Goal: Transaction & Acquisition: Purchase product/service

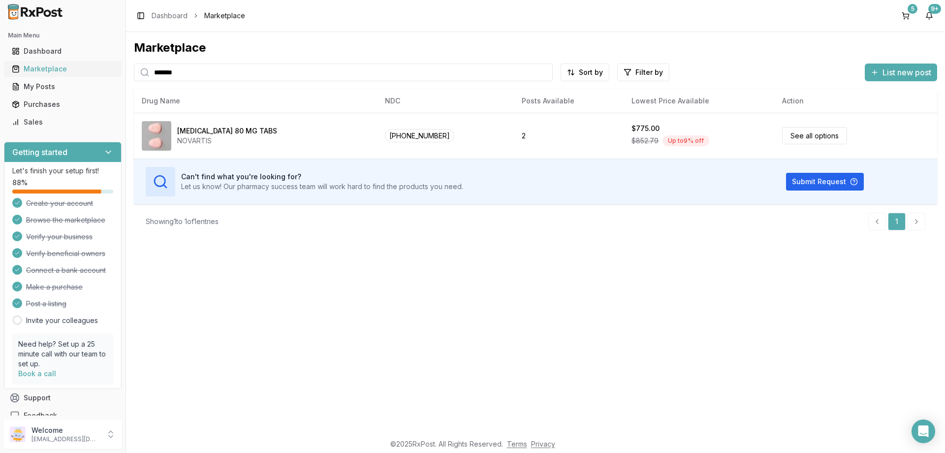
click at [50, 68] on div "Marketplace" at bounding box center [63, 69] width 102 height 10
click at [194, 76] on input "******" at bounding box center [343, 73] width 419 height 18
paste input "*****"
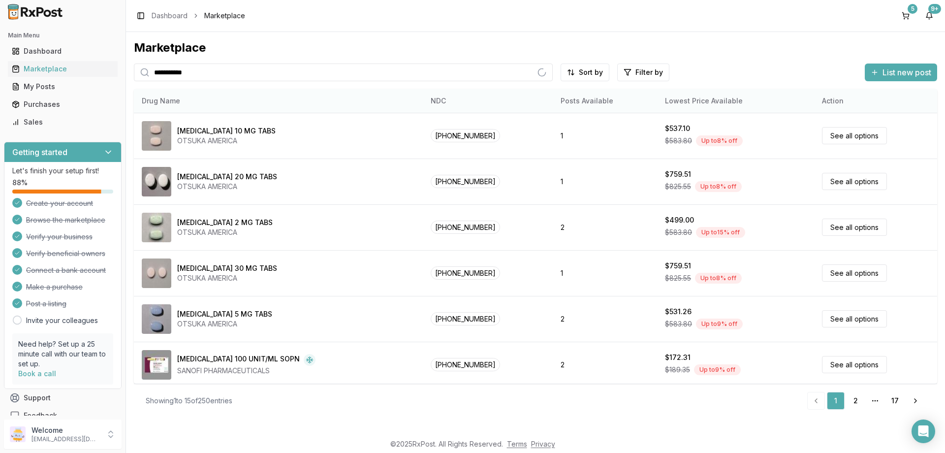
type input "**********"
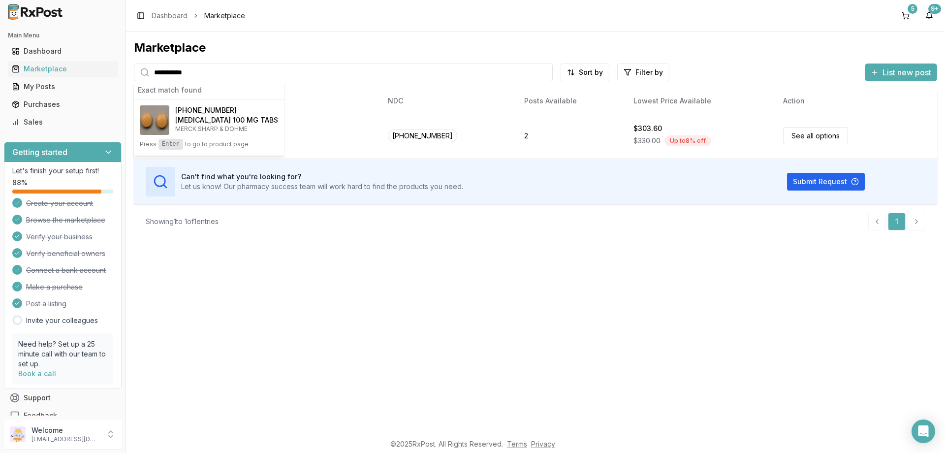
click at [524, 305] on div "**********" at bounding box center [535, 232] width 819 height 401
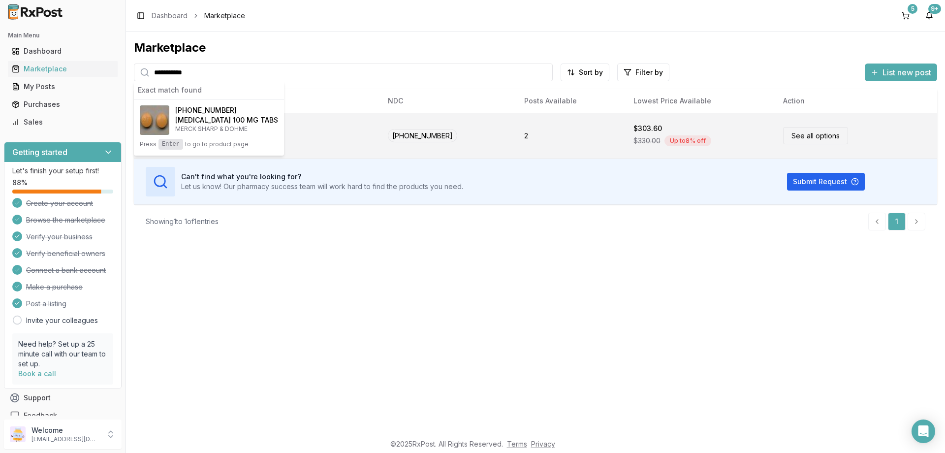
click at [800, 128] on link "See all options" at bounding box center [815, 135] width 65 height 17
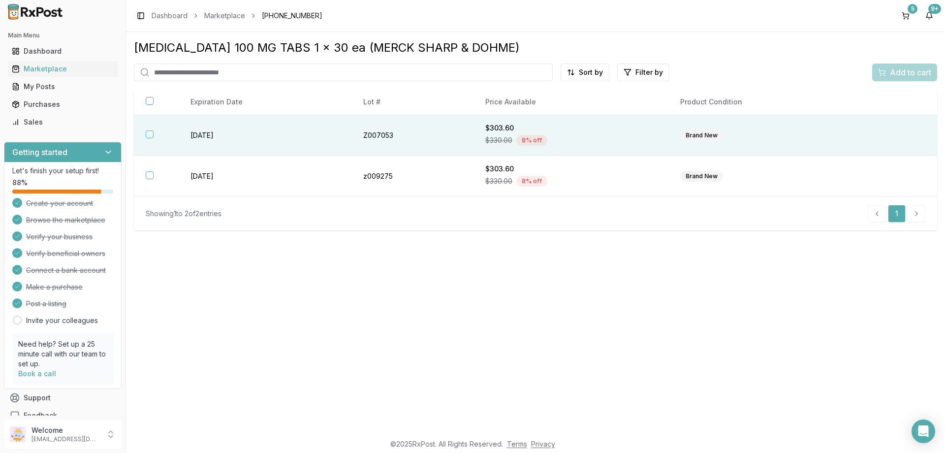
click at [147, 135] on button "button" at bounding box center [150, 134] width 8 height 8
click at [917, 67] on span "Add to cart" at bounding box center [910, 72] width 41 height 12
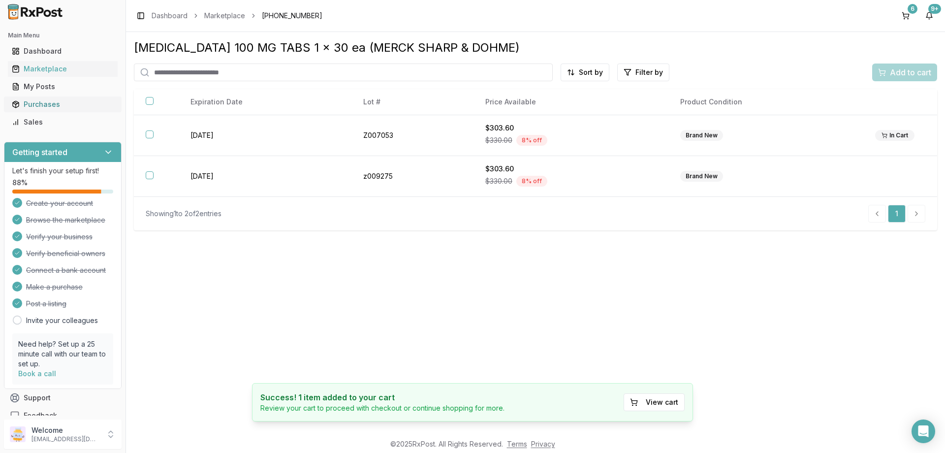
click at [55, 106] on div "Purchases" at bounding box center [63, 104] width 102 height 10
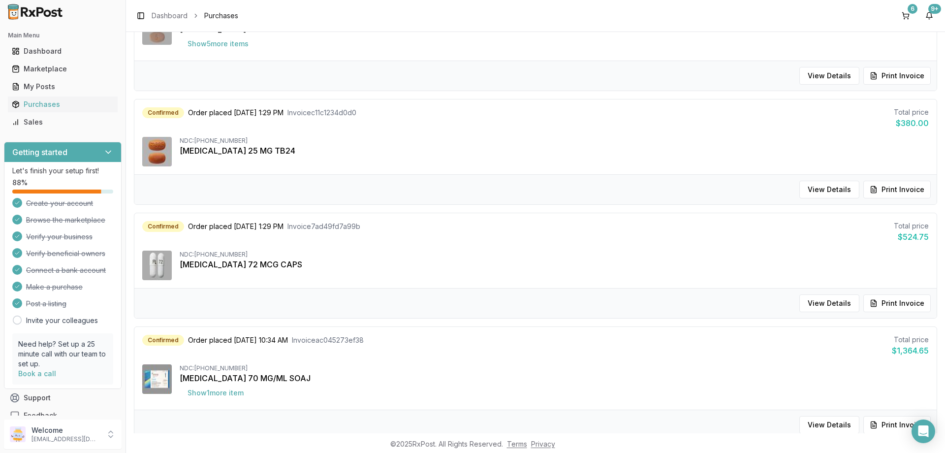
scroll to position [355, 0]
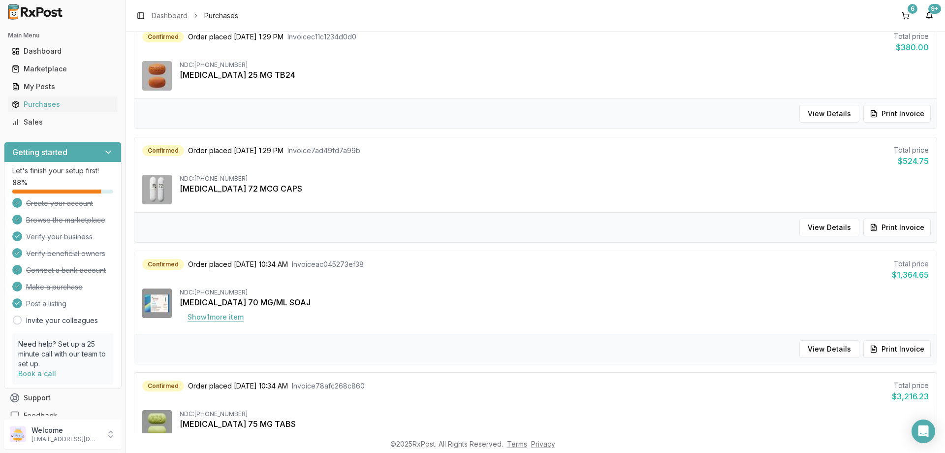
click at [225, 316] on button "Show 1 more item" at bounding box center [216, 317] width 72 height 18
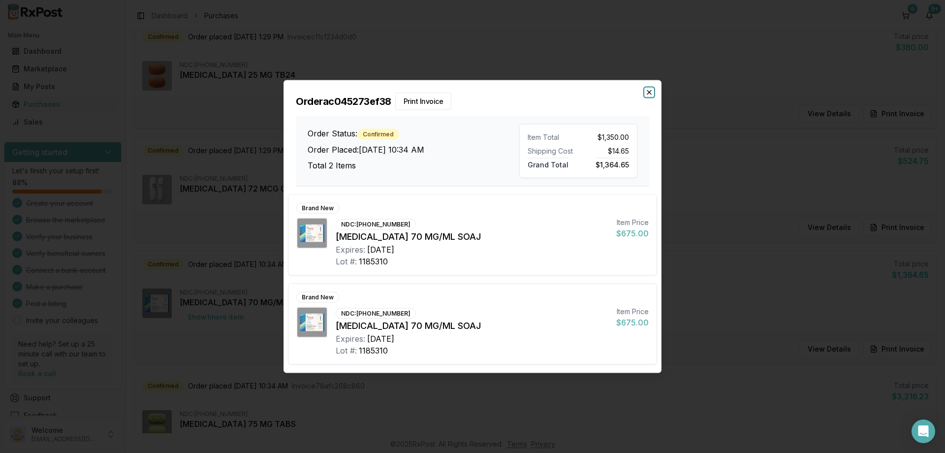
click at [649, 92] on icon "button" at bounding box center [650, 93] width 4 height 4
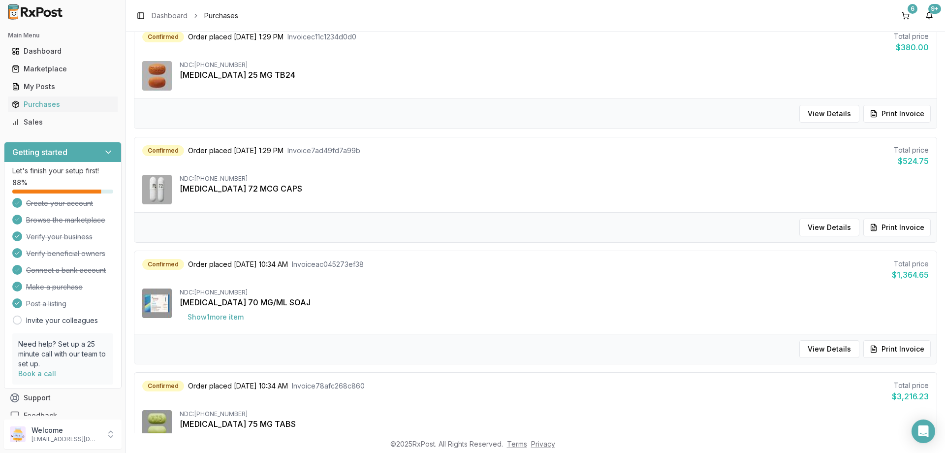
scroll to position [532, 0]
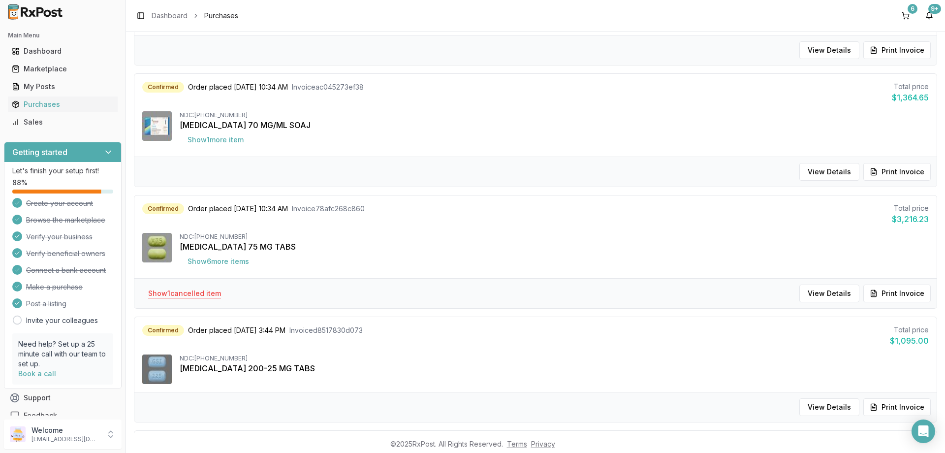
click at [200, 298] on button "Show 1 cancelled item" at bounding box center [184, 294] width 89 height 18
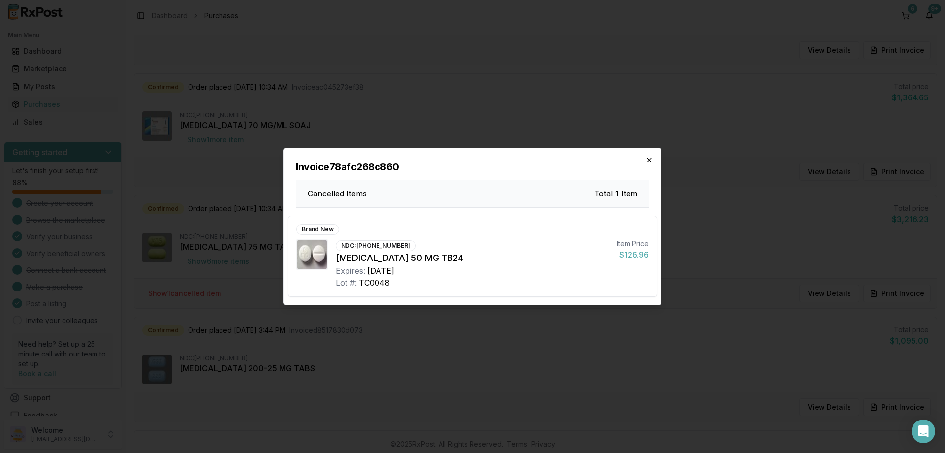
click at [646, 161] on icon "button" at bounding box center [650, 160] width 8 height 8
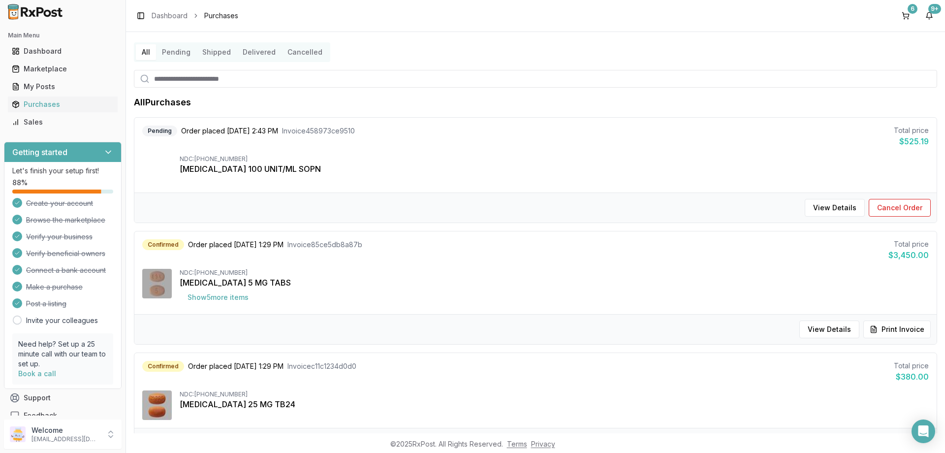
scroll to position [0, 0]
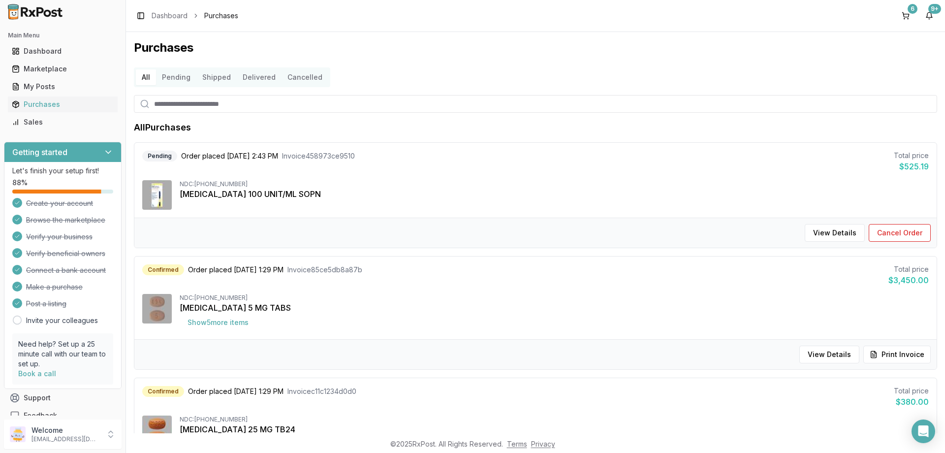
click at [179, 74] on button "Pending" at bounding box center [176, 77] width 40 height 16
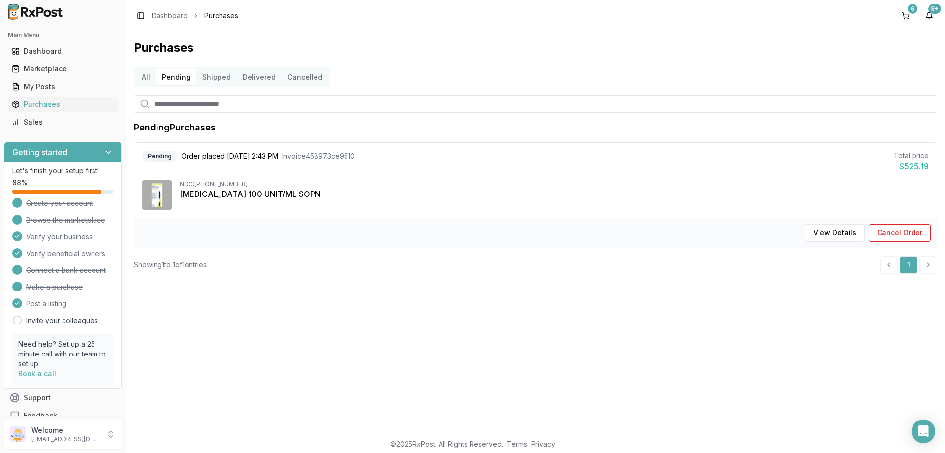
click at [207, 78] on button "Shipped" at bounding box center [216, 77] width 40 height 16
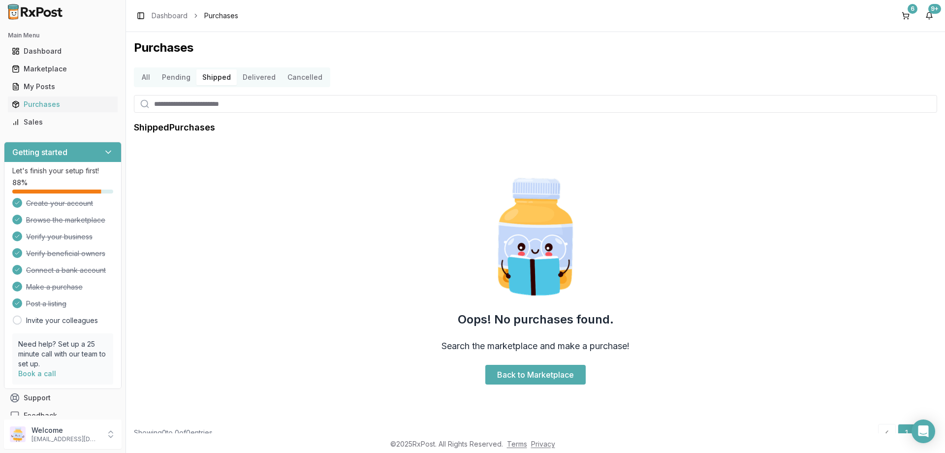
click at [254, 81] on button "Delivered" at bounding box center [259, 77] width 45 height 16
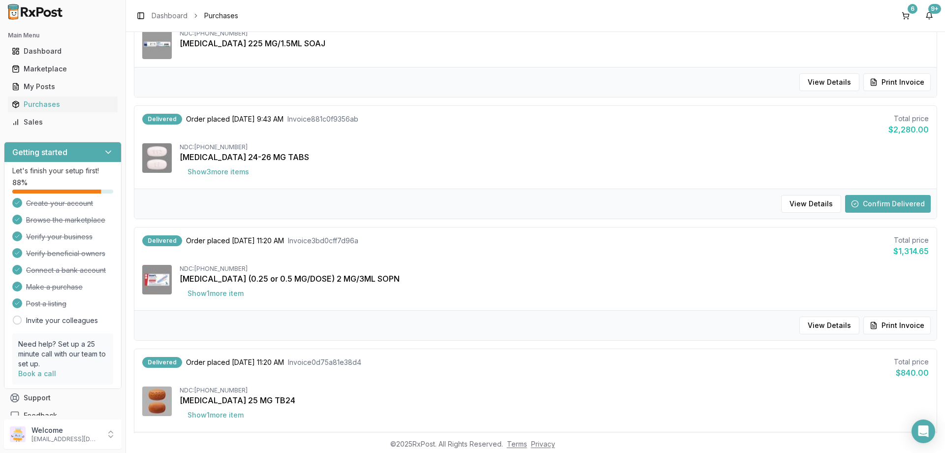
scroll to position [59, 0]
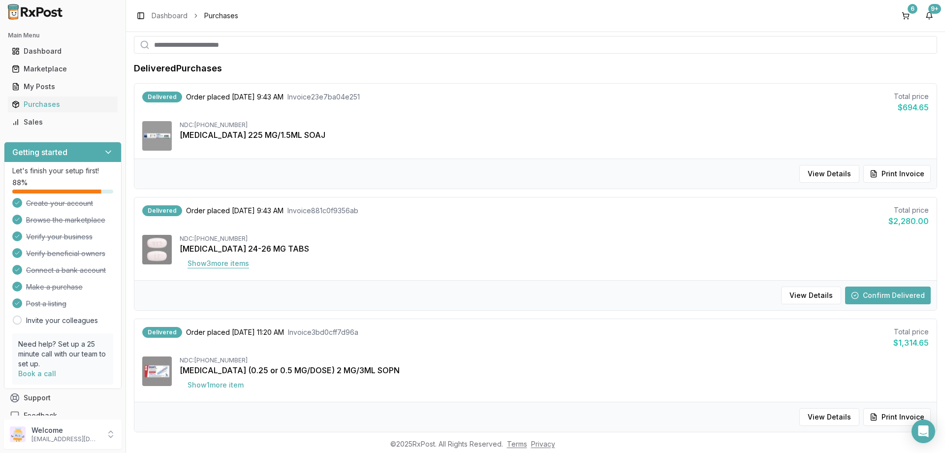
click at [205, 264] on button "Show 3 more item s" at bounding box center [218, 264] width 77 height 18
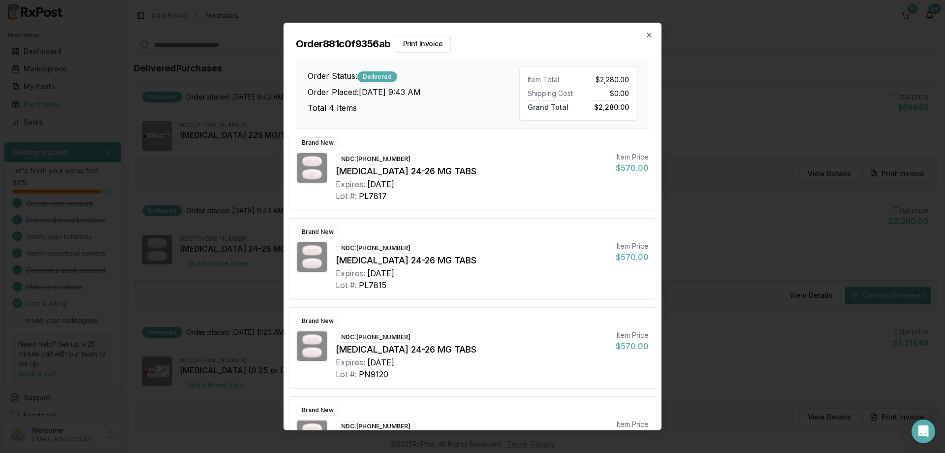
scroll to position [0, 0]
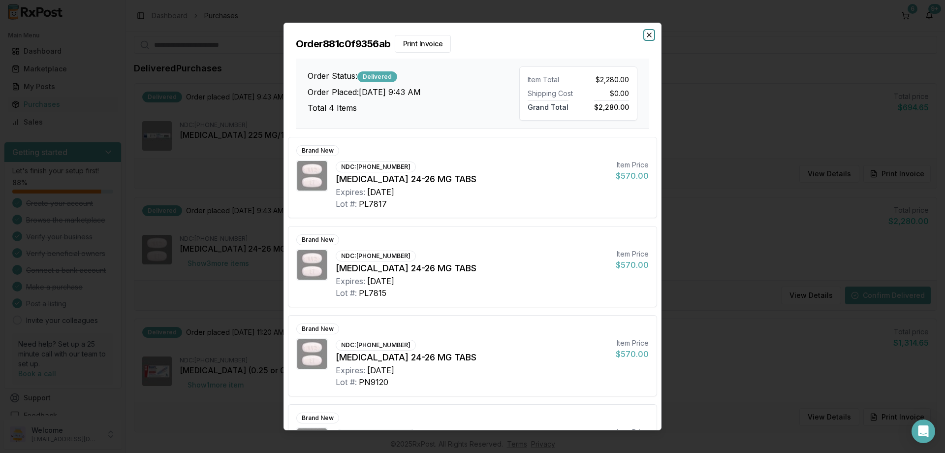
click at [649, 35] on icon "button" at bounding box center [650, 35] width 8 height 8
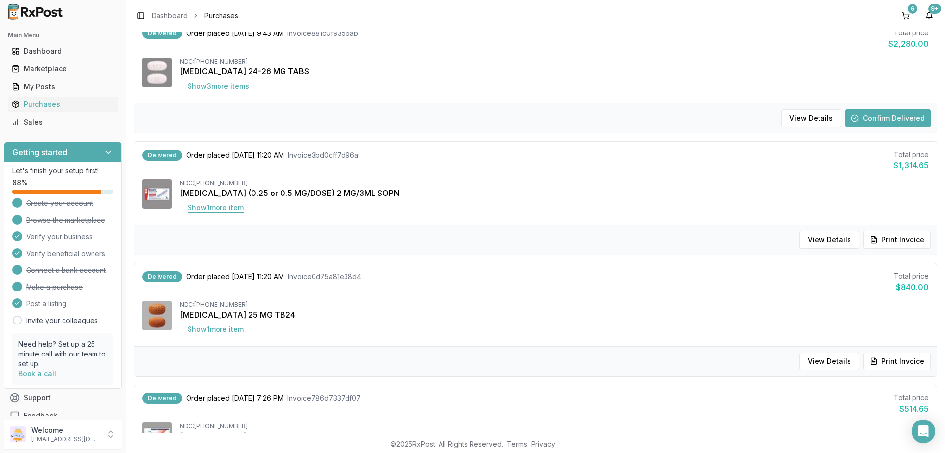
click at [224, 209] on button "Show 1 more item" at bounding box center [216, 208] width 72 height 18
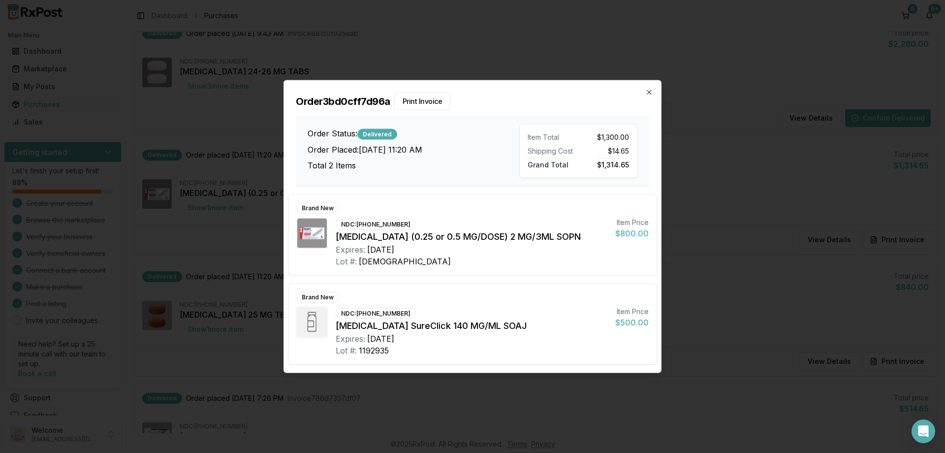
scroll to position [236, 0]
click at [647, 90] on icon "button" at bounding box center [650, 93] width 8 height 8
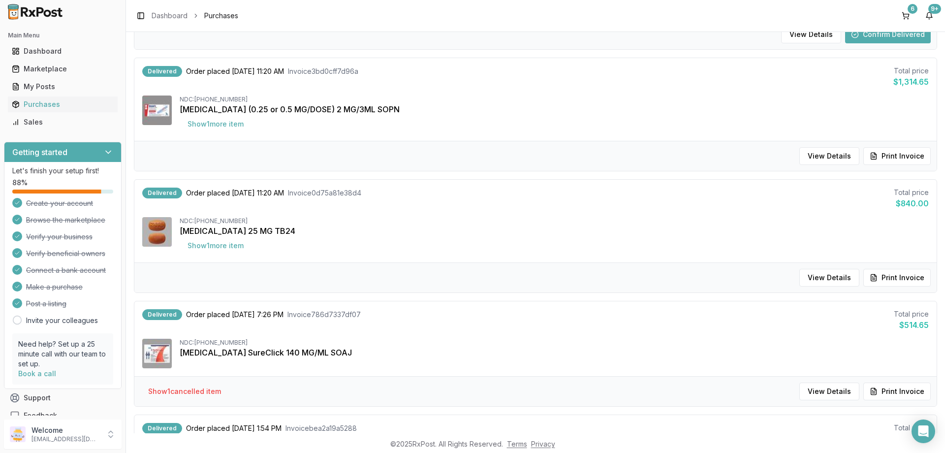
scroll to position [473, 0]
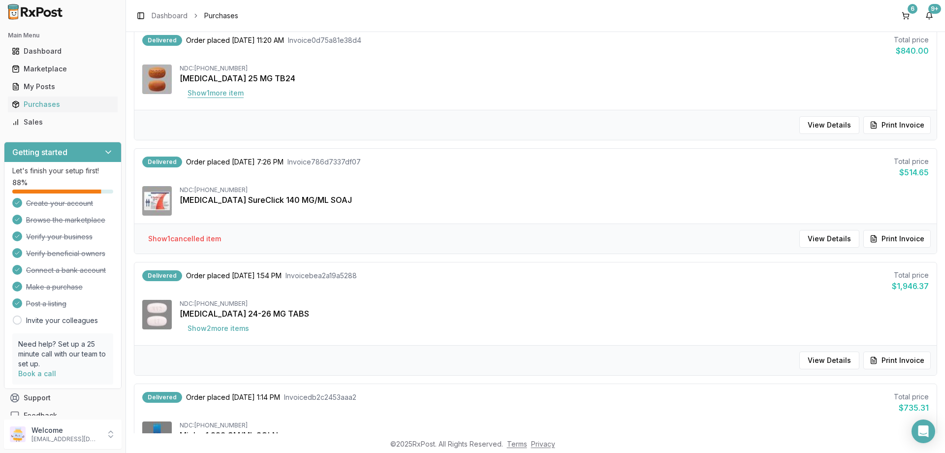
click at [210, 97] on button "Show 1 more item" at bounding box center [216, 93] width 72 height 18
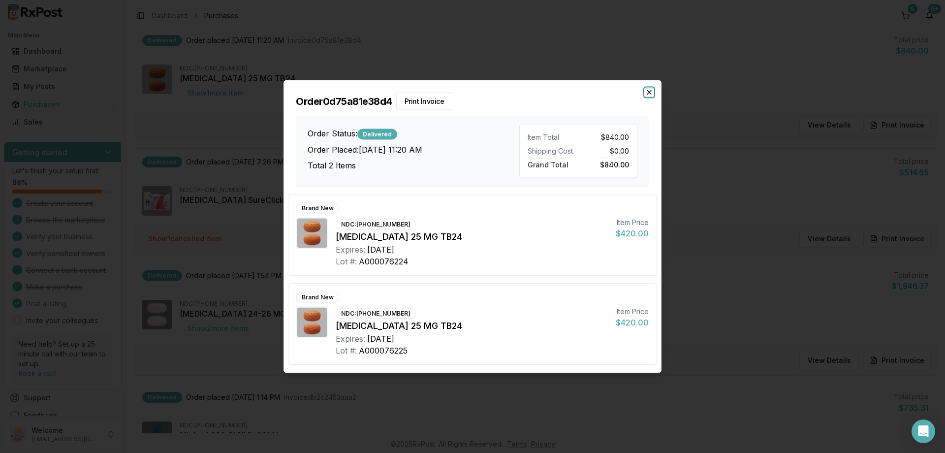
click at [650, 93] on icon "button" at bounding box center [650, 93] width 8 height 8
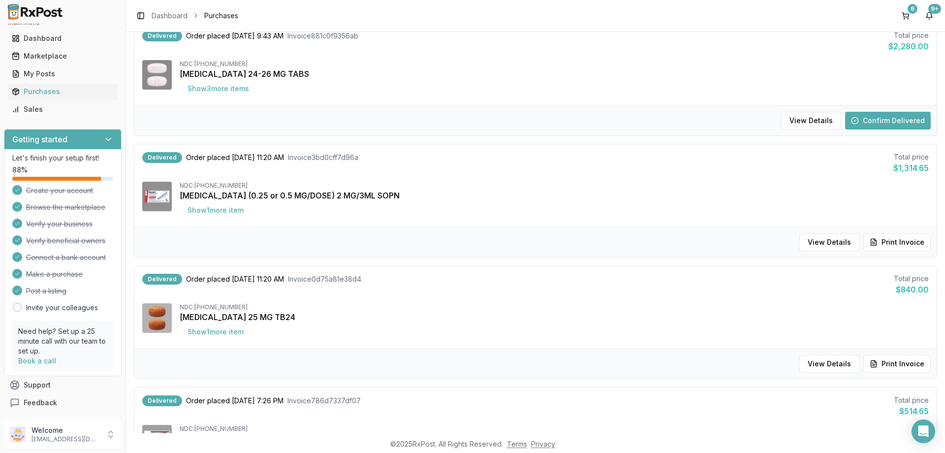
scroll to position [0, 0]
